Goal: Consume media (video, audio)

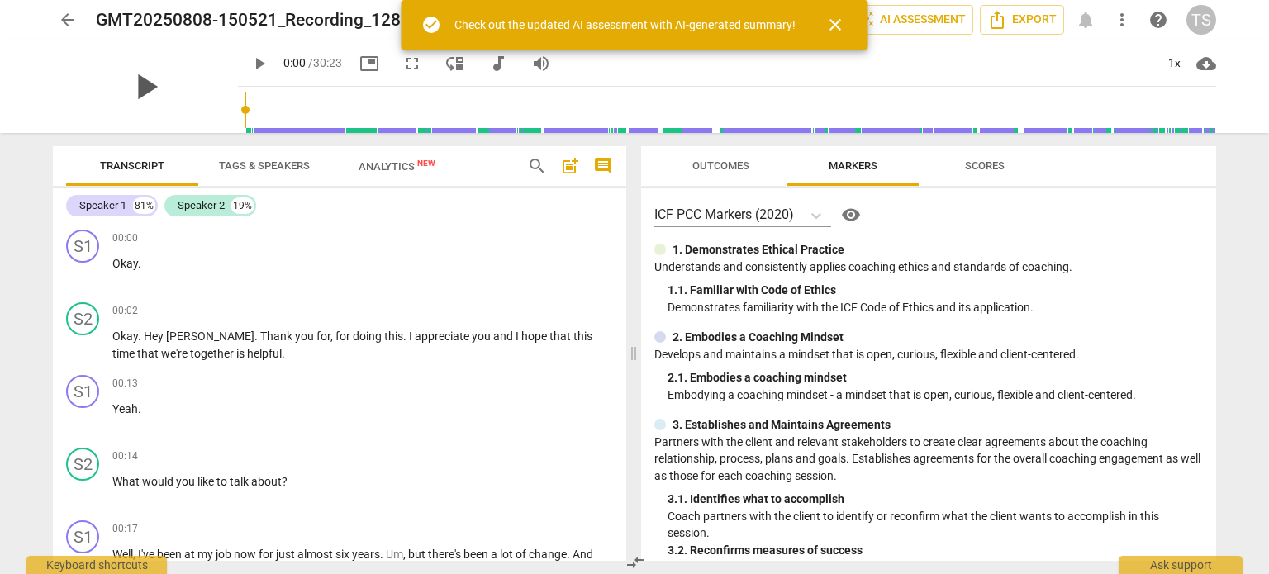
click at [135, 81] on span "play_arrow" at bounding box center [145, 86] width 43 height 43
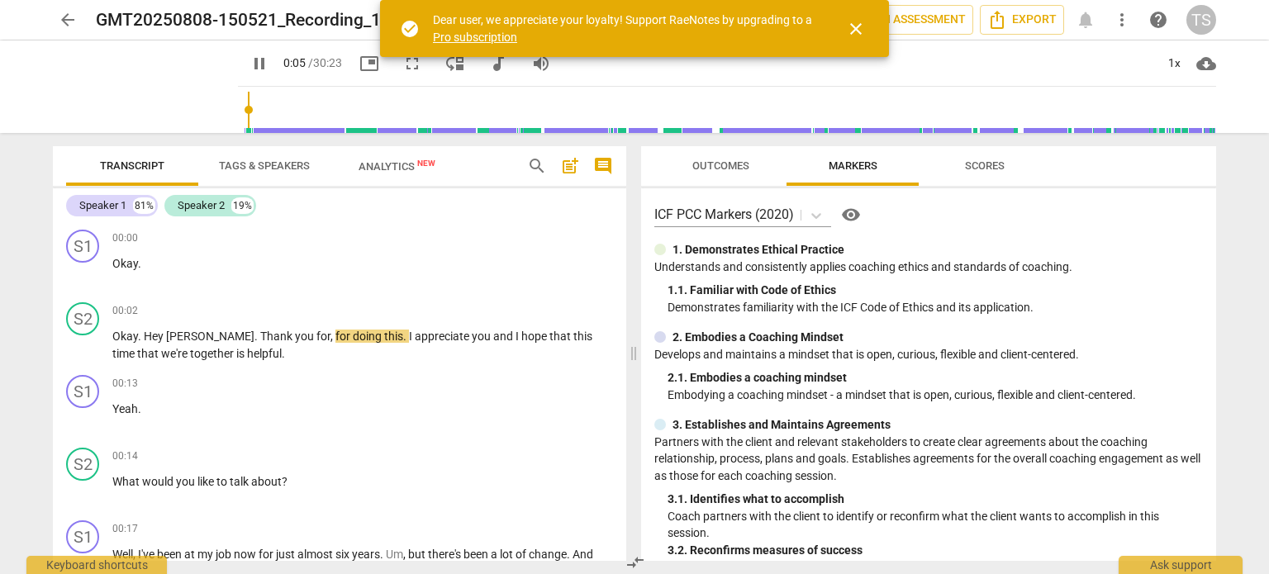
type input "6"
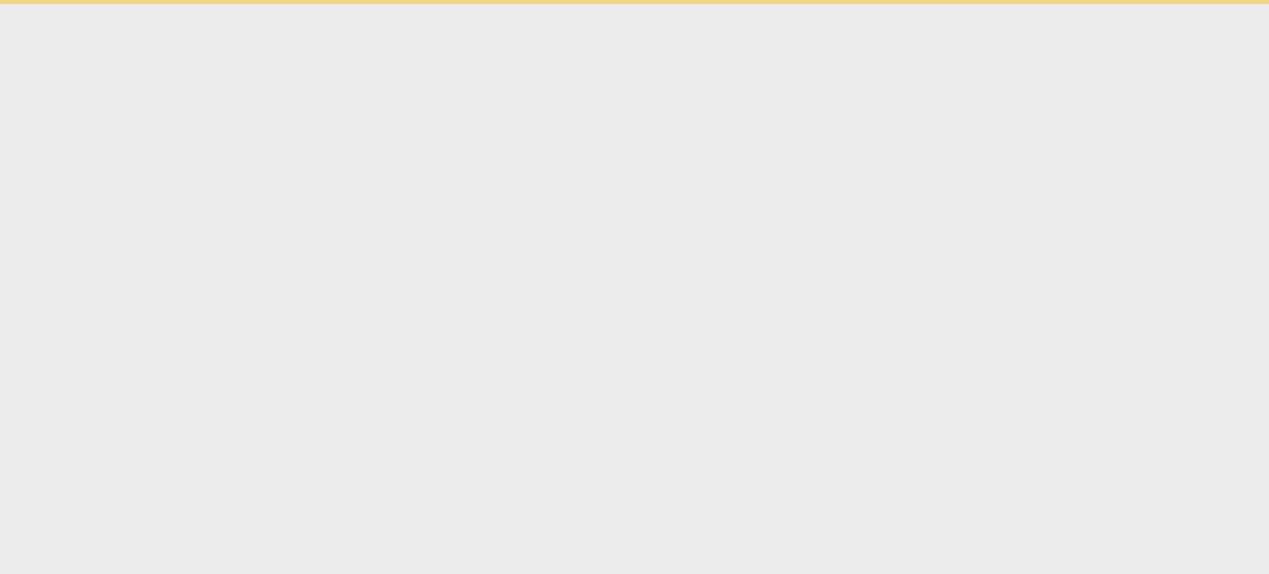
drag, startPoint x: 0, startPoint y: 0, endPoint x: 709, endPoint y: 410, distance: 818.9
click at [709, 4] on html "arrow_back more_vert" at bounding box center [634, 2] width 1269 height 4
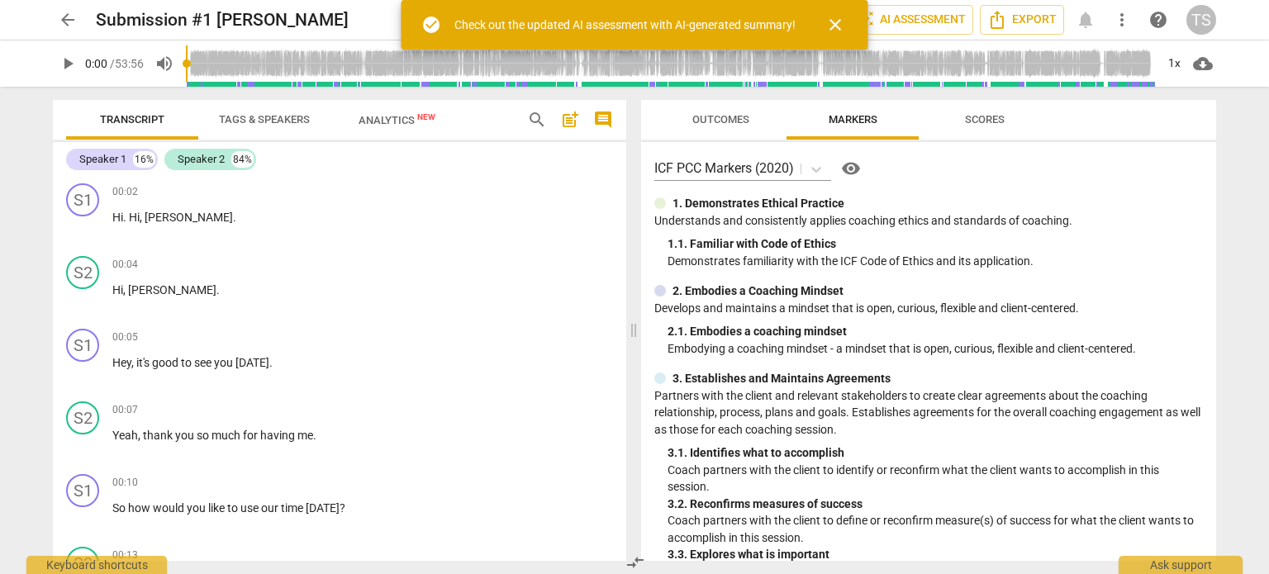
click at [69, 61] on span "play_arrow" at bounding box center [68, 64] width 20 height 20
type input "7"
